Goal: Information Seeking & Learning: Compare options

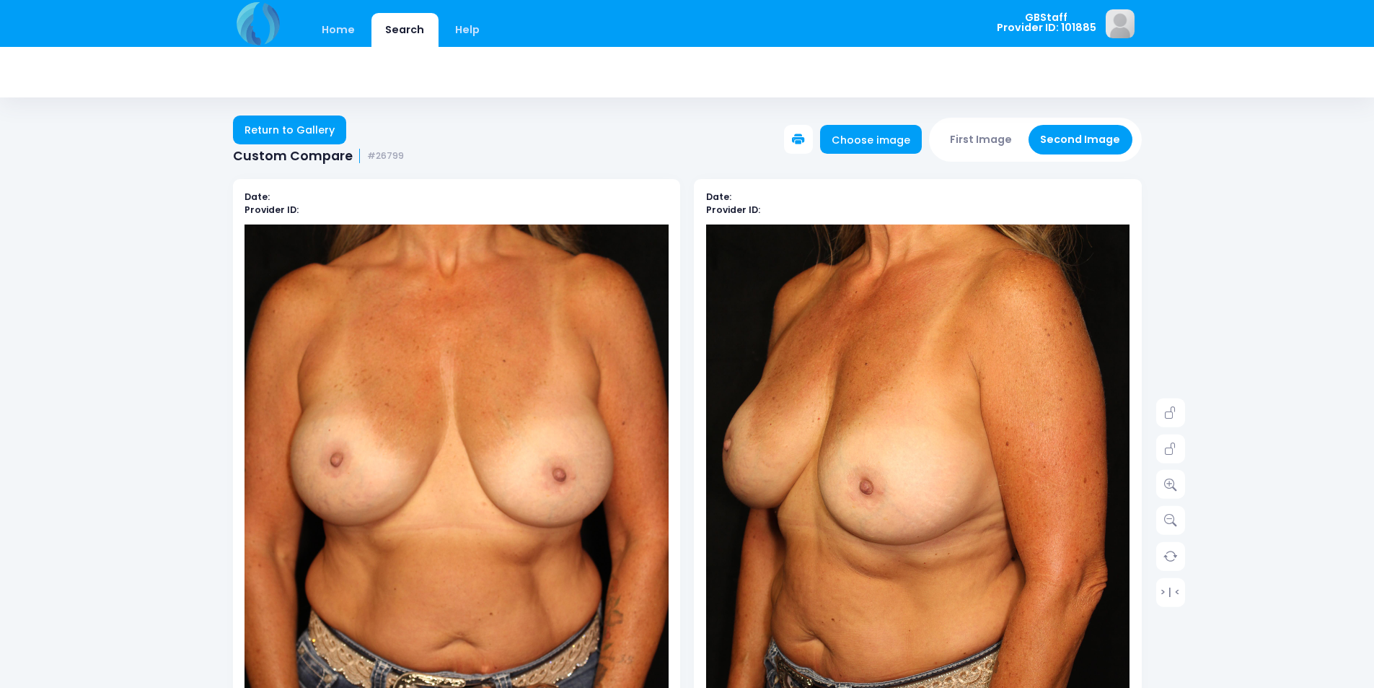
scroll to position [72, 0]
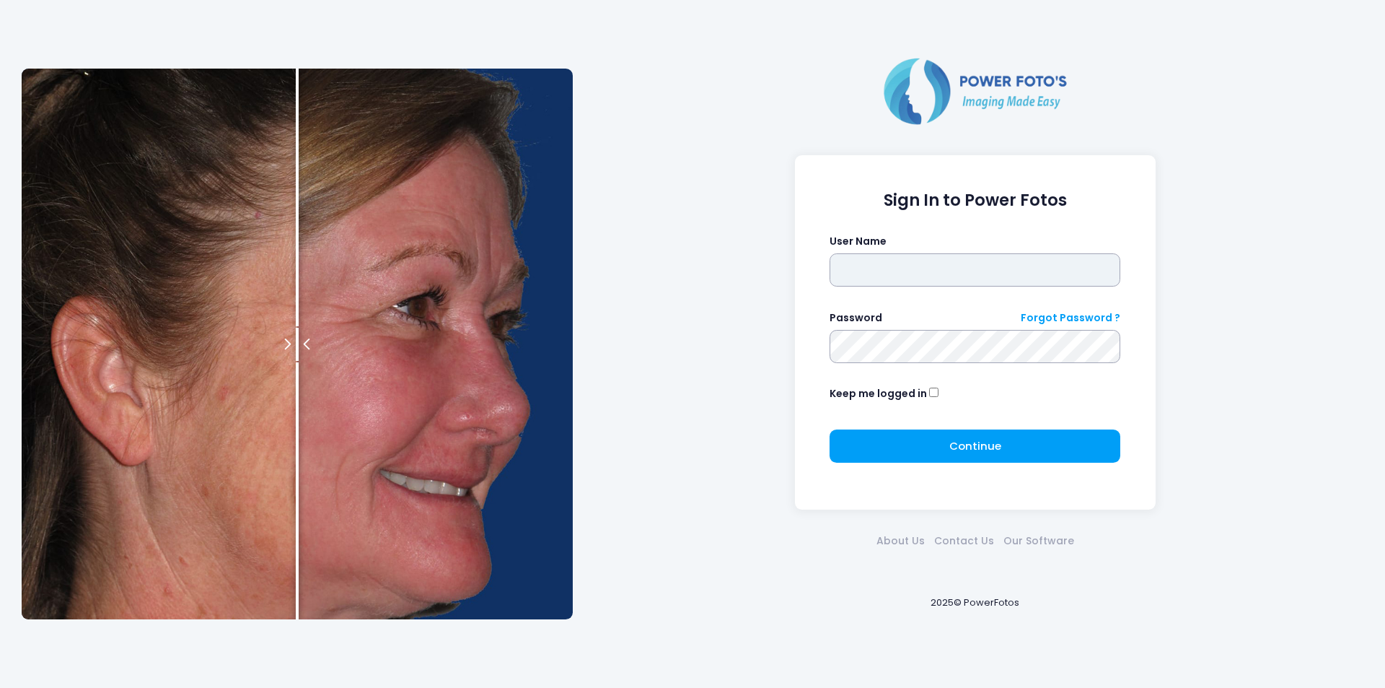
type input "*******"
